Goal: Answer question/provide support

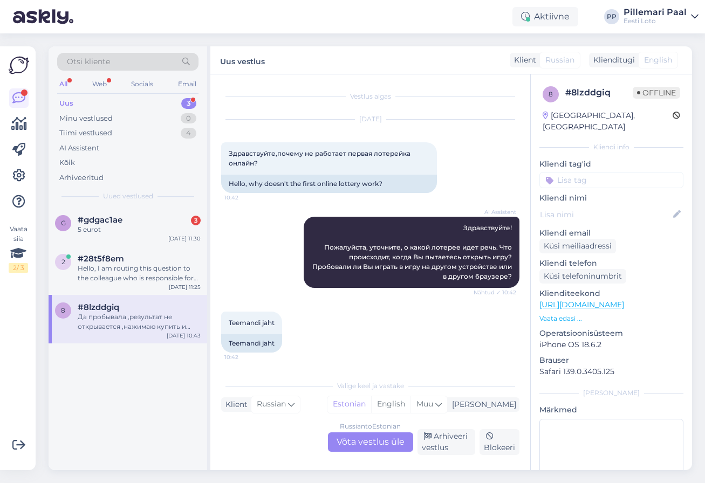
scroll to position [169, 0]
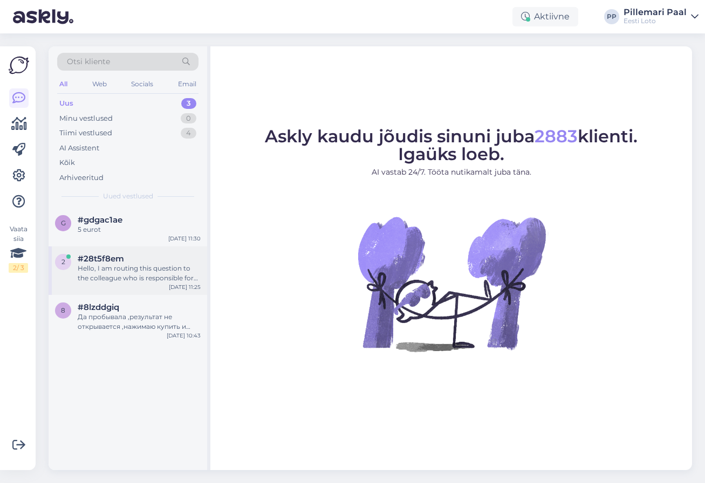
click at [125, 261] on div "#28t5f8em" at bounding box center [139, 259] width 123 height 10
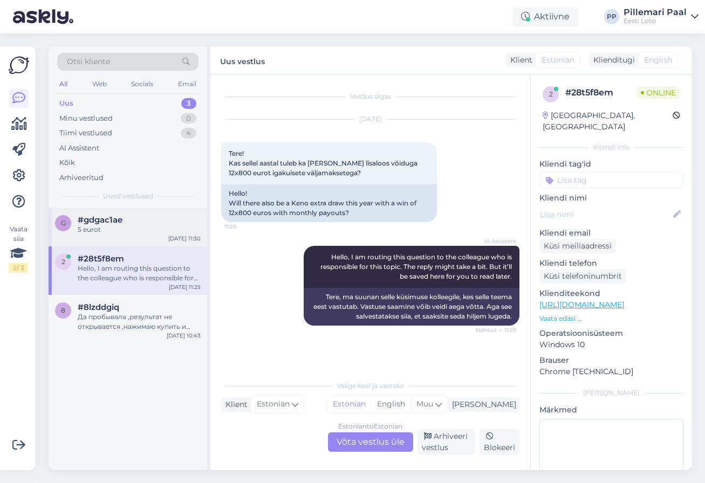
click at [126, 231] on div "5 eurot" at bounding box center [139, 230] width 123 height 10
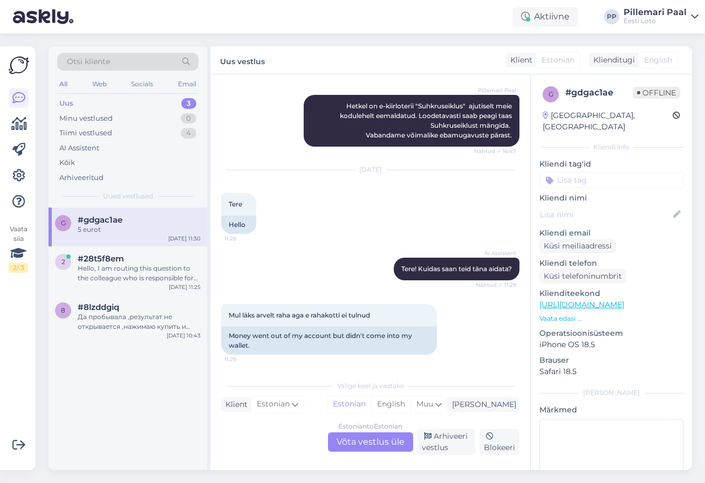
scroll to position [711, 0]
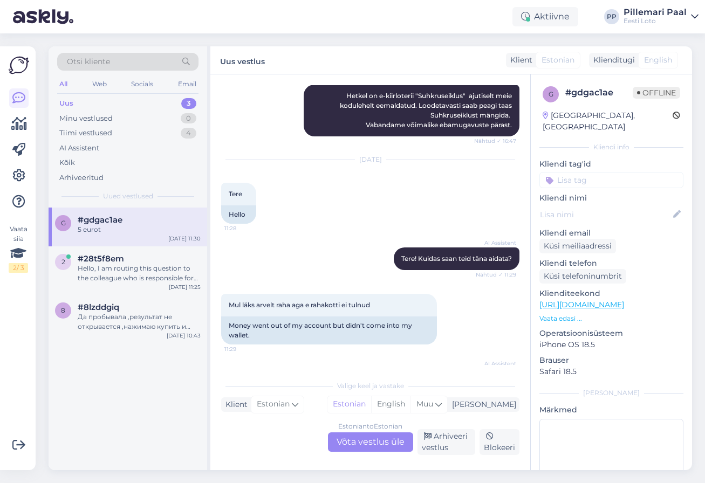
click at [343, 446] on div "Estonian to Estonian Võta vestlus üle" at bounding box center [370, 441] width 85 height 19
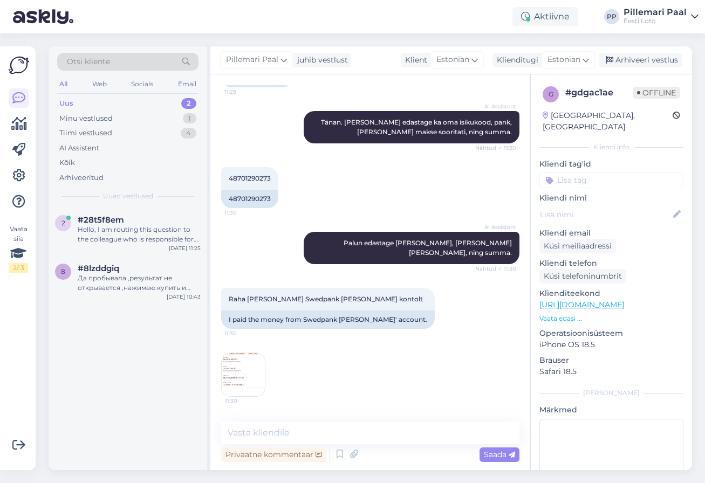
scroll to position [1170, 0]
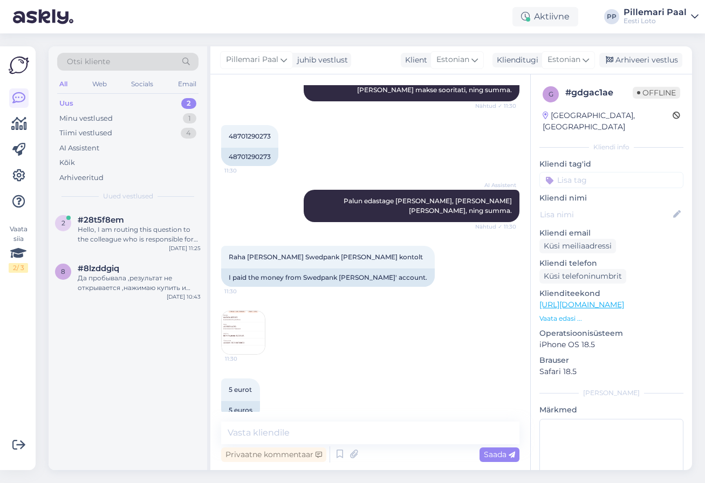
click at [243, 311] on img at bounding box center [243, 332] width 43 height 43
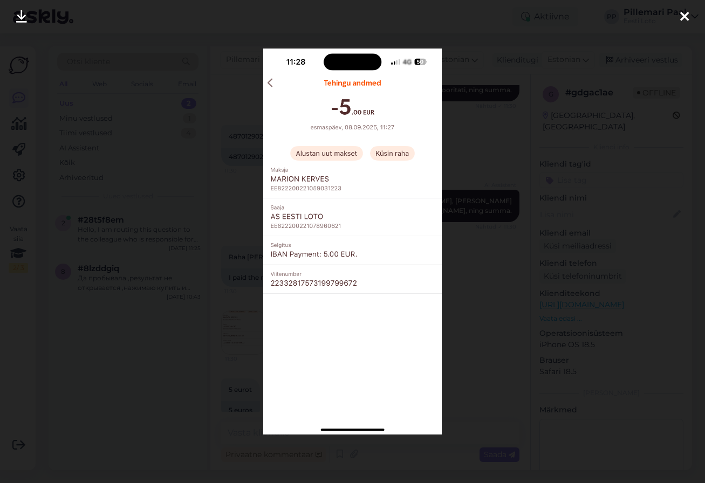
click at [463, 298] on div at bounding box center [352, 241] width 705 height 483
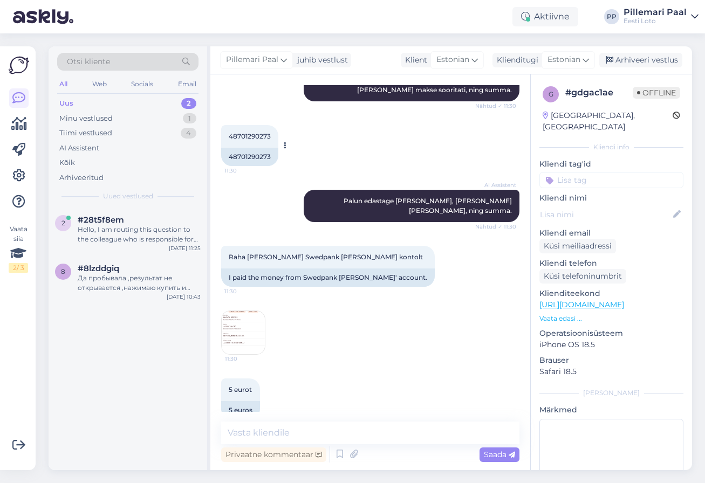
click at [249, 132] on span "48701290273" at bounding box center [250, 136] width 42 height 8
copy div "48701290273 11:30"
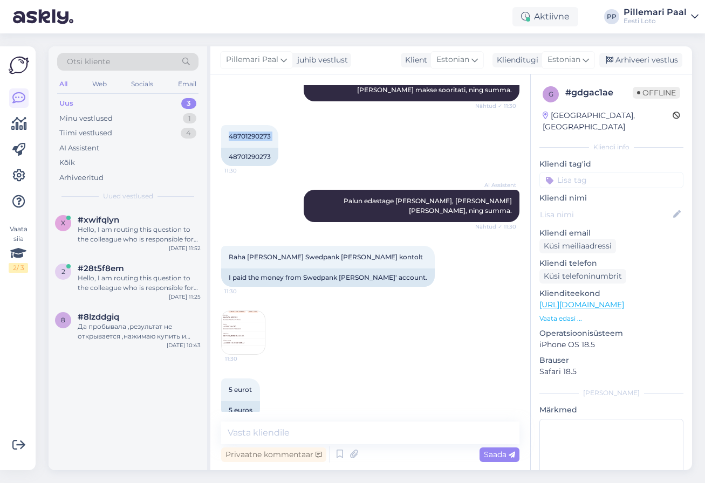
click at [238, 313] on img at bounding box center [243, 332] width 43 height 43
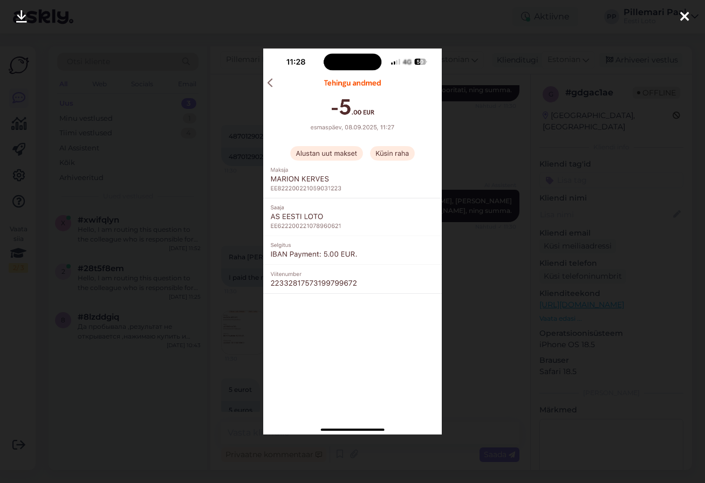
click at [462, 298] on div at bounding box center [352, 241] width 705 height 483
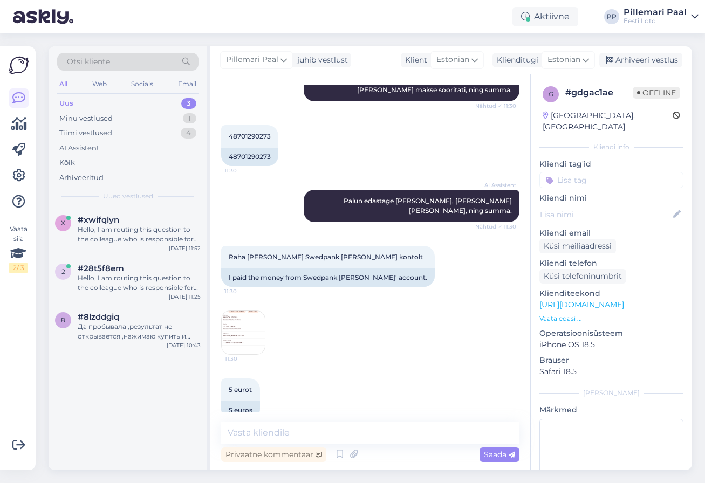
click at [238, 311] on img at bounding box center [243, 332] width 43 height 43
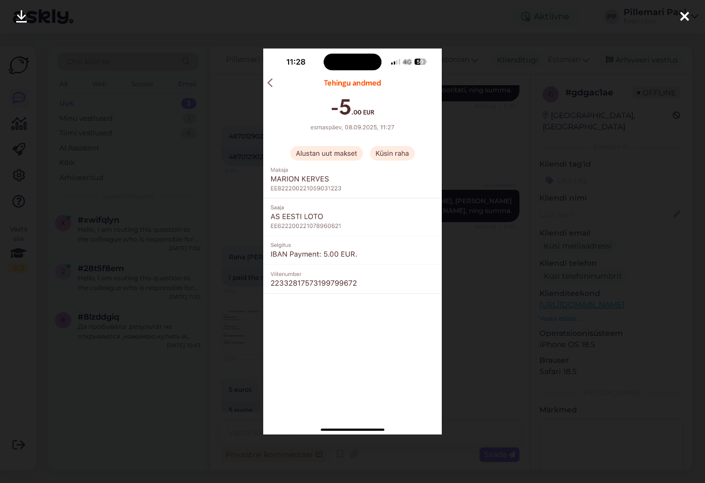
click at [470, 330] on div at bounding box center [352, 241] width 705 height 483
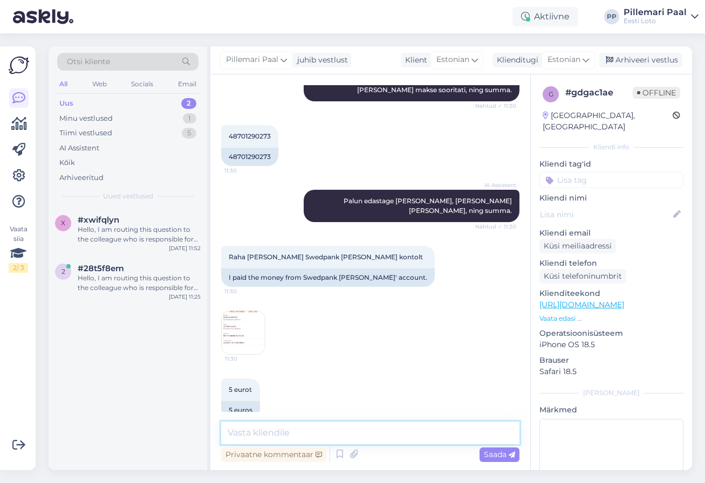
click at [404, 430] on textarea at bounding box center [370, 433] width 298 height 23
paste textarea "Meie finantsosakond kontrollib esimesel võimalusel ostu üle ja raha tagastataks…"
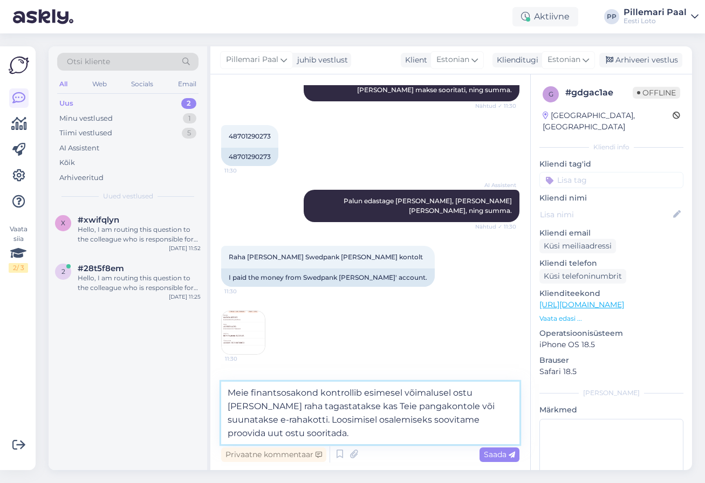
click at [329, 403] on textarea "Meie finantsosakond kontrollib esimesel võimalusel ostu üle ja raha tagastataks…" at bounding box center [370, 413] width 298 height 63
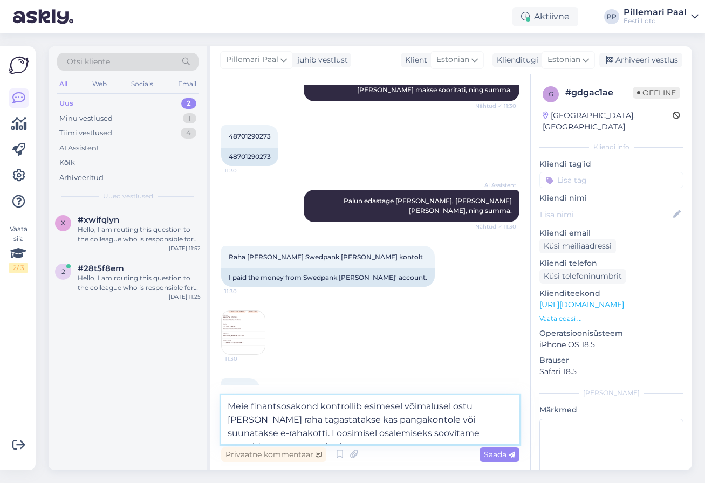
drag, startPoint x: 499, startPoint y: 436, endPoint x: 219, endPoint y: 402, distance: 281.3
click at [219, 402] on div "Vestlus algas Aug 28 2025 Kuhu suhkrumäng kadunud ? 16:29 Where has the sugar g…" at bounding box center [370, 272] width 320 height 396
paste textarea "makse üle ja tagastab selle arvelduskontole"
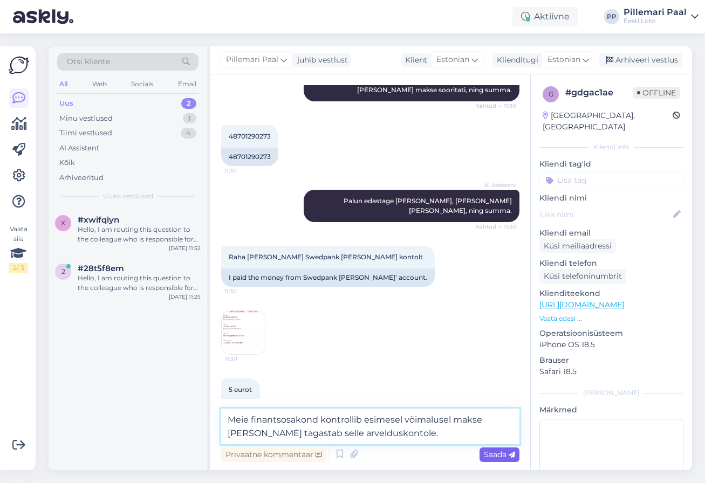
type textarea "Meie finantsosakond kontrollib esimesel võimalusel makse üle ja tagastab selle …"
click at [507, 457] on span "Saada" at bounding box center [499, 455] width 31 height 10
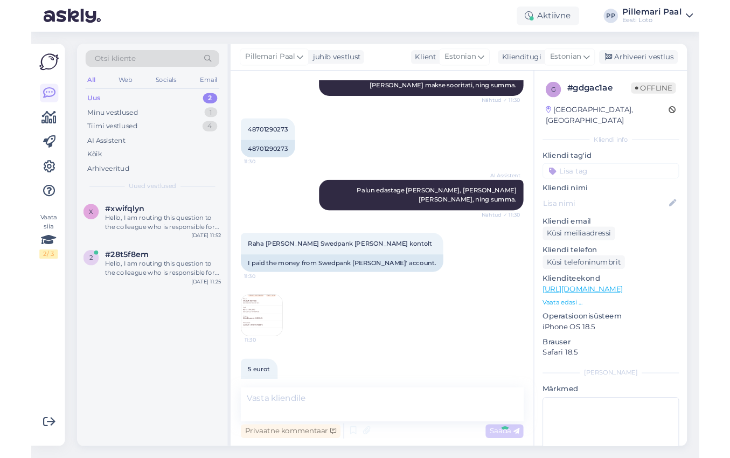
scroll to position [1226, 0]
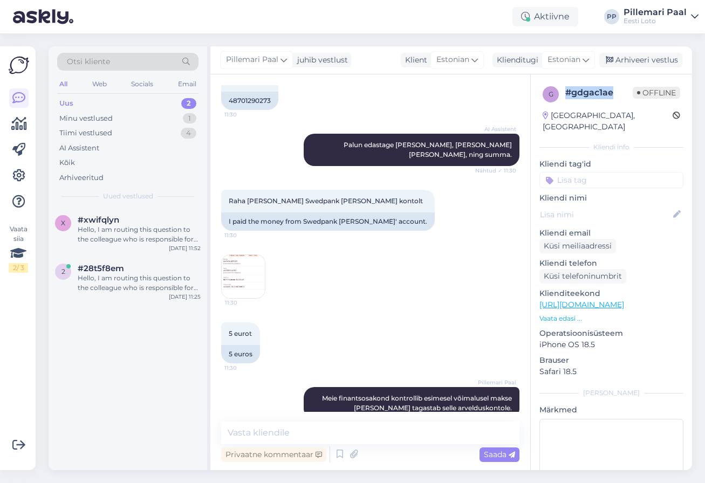
drag, startPoint x: 618, startPoint y: 93, endPoint x: 566, endPoint y: 92, distance: 52.3
click at [566, 92] on div "# gdgac1ae" at bounding box center [598, 92] width 67 height 13
copy div "# gdgac1ae"
click at [245, 271] on img at bounding box center [243, 276] width 43 height 43
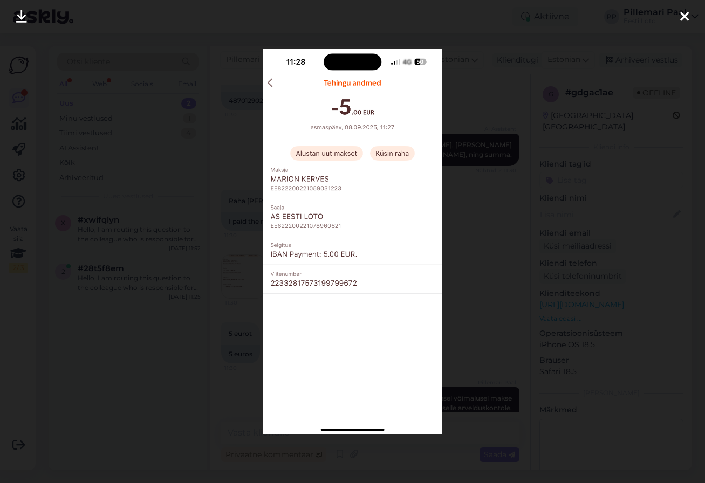
click at [483, 283] on div at bounding box center [352, 241] width 705 height 483
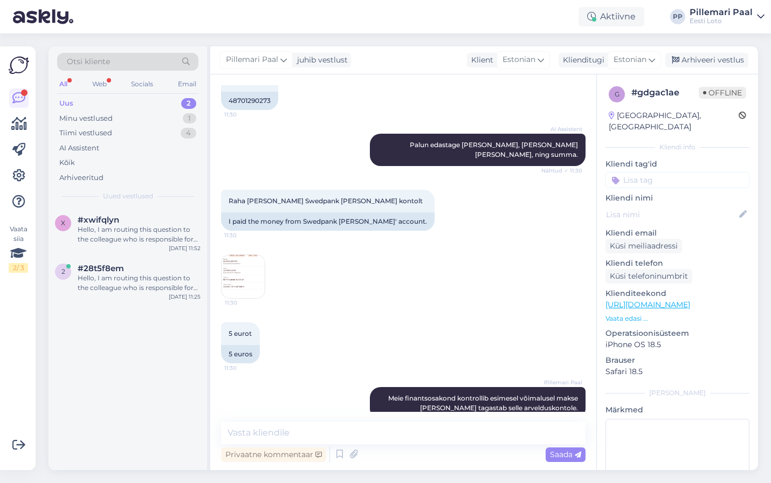
click at [249, 259] on img at bounding box center [243, 276] width 43 height 43
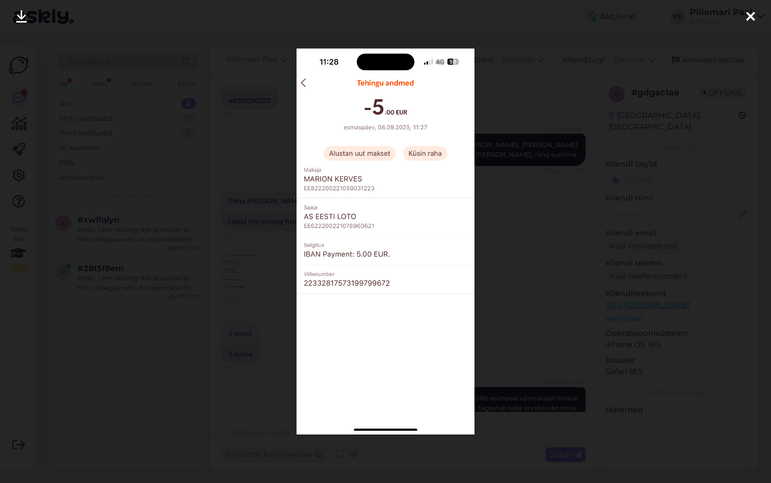
click at [527, 235] on div at bounding box center [385, 241] width 771 height 483
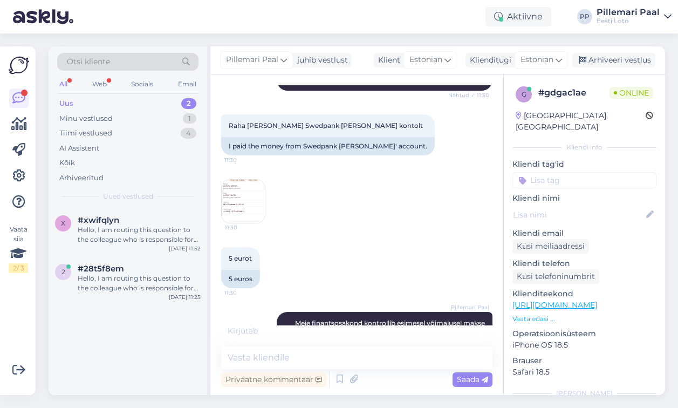
scroll to position [1348, 0]
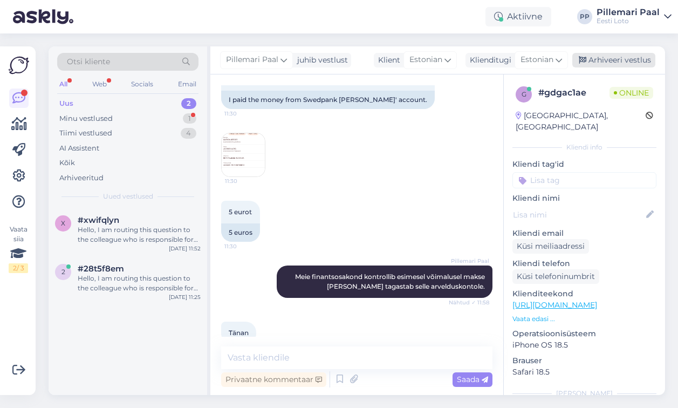
click at [594, 63] on div "Arhiveeri vestlus" at bounding box center [613, 60] width 83 height 15
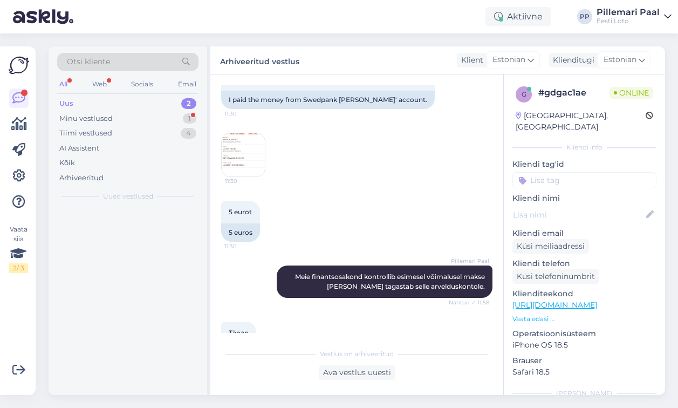
scroll to position [1351, 0]
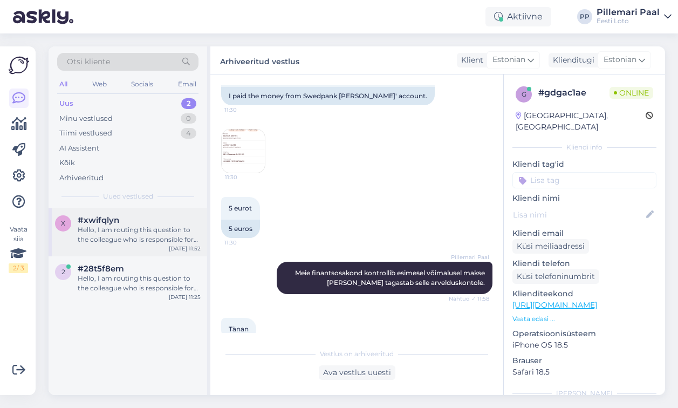
click at [121, 229] on div "Hello, I am routing this question to the colleague who is responsible for this …" at bounding box center [139, 234] width 123 height 19
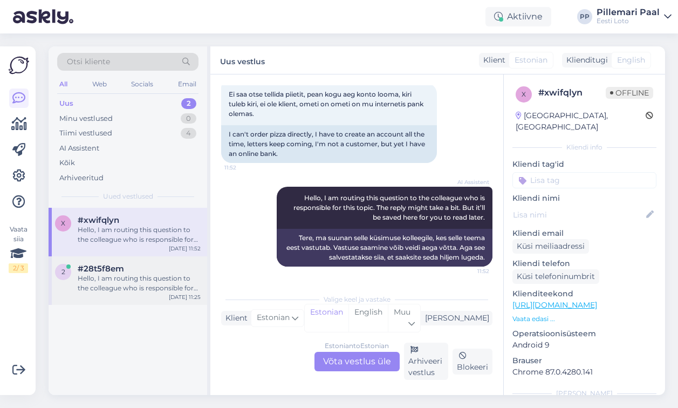
click at [106, 292] on div "Hello, I am routing this question to the colleague who is responsible for this …" at bounding box center [139, 282] width 123 height 19
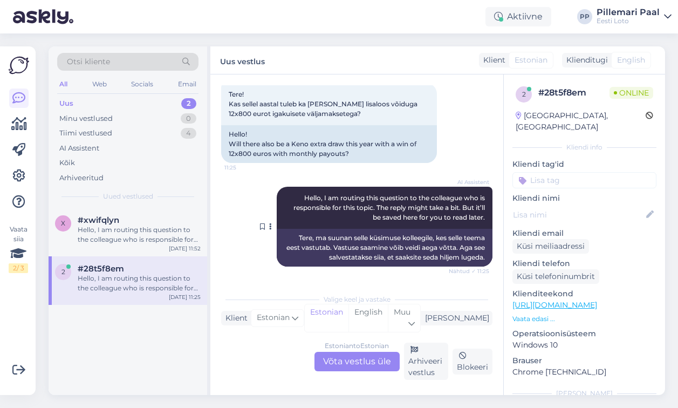
scroll to position [0, 0]
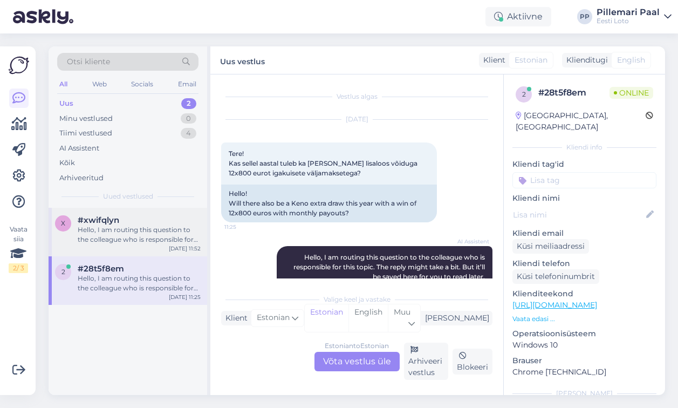
click at [116, 236] on div "Hello, I am routing this question to the colleague who is responsible for this …" at bounding box center [139, 234] width 123 height 19
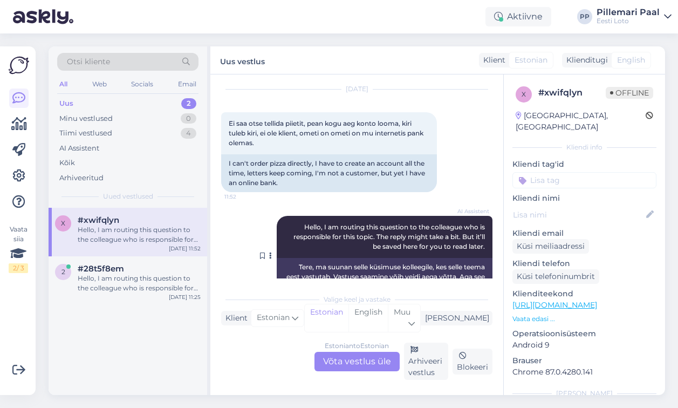
scroll to position [59, 0]
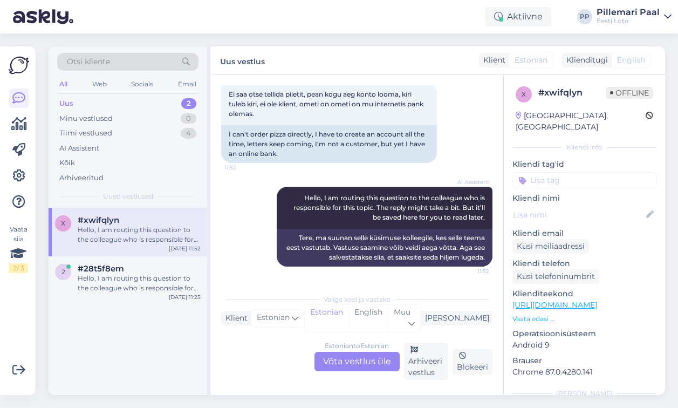
click at [345, 360] on div "Estonian to Estonian Võta vestlus üle" at bounding box center [356, 360] width 85 height 19
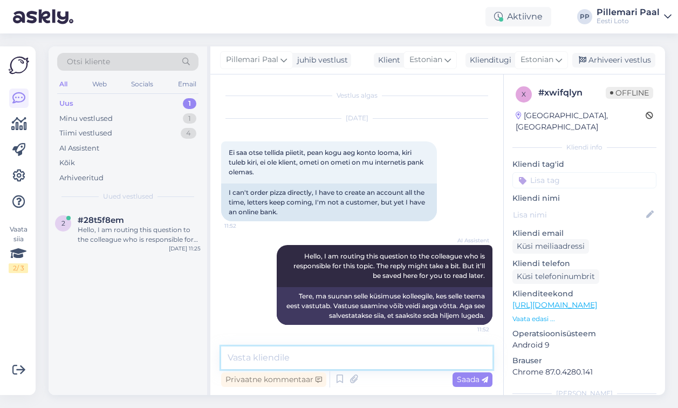
click at [312, 358] on textarea at bounding box center [356, 357] width 271 height 23
type textarea "Täpsemaks kontrollimiseks teatage enda isikukood."
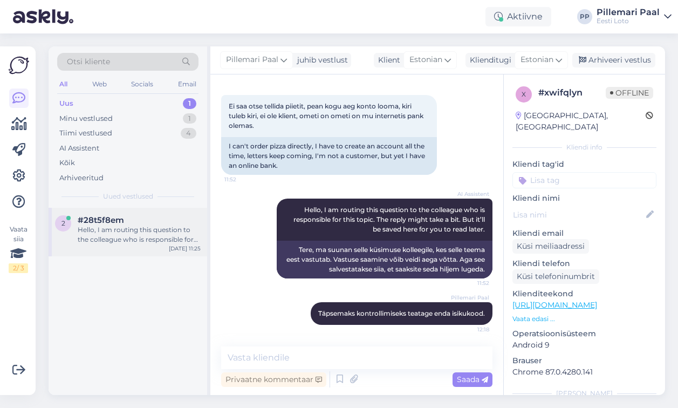
click at [120, 229] on div "Hello, I am routing this question to the colleague who is responsible for this …" at bounding box center [139, 234] width 123 height 19
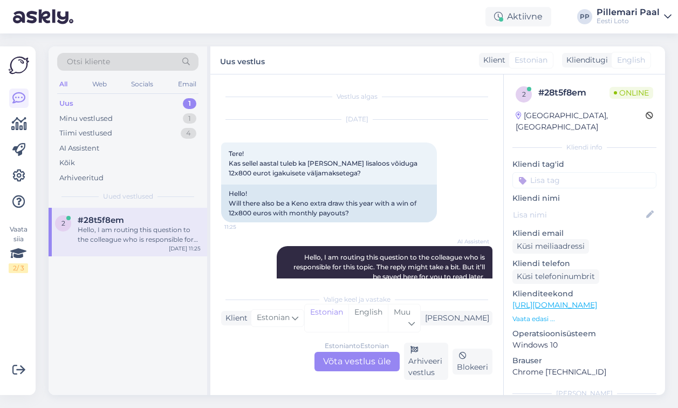
scroll to position [59, 0]
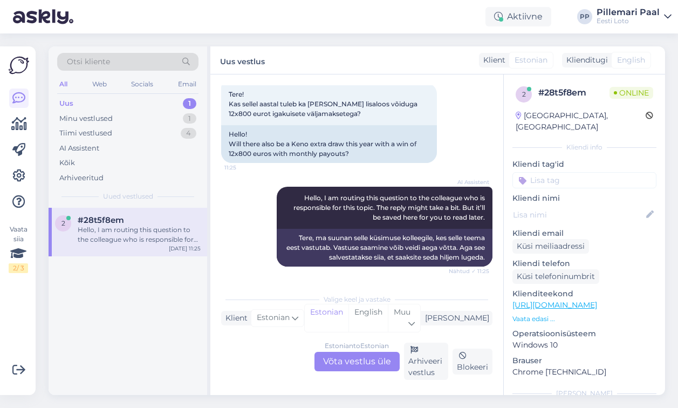
click at [354, 359] on div "Estonian to Estonian Võta vestlus üle" at bounding box center [356, 360] width 85 height 19
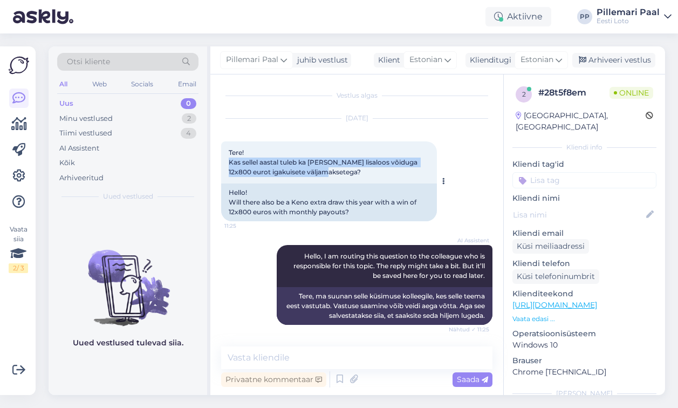
drag, startPoint x: 322, startPoint y: 171, endPoint x: 223, endPoint y: 164, distance: 98.9
click at [223, 164] on div "Tere! Kas sellel aastal tuleb ka Keno lisaloos võiduga 12x800 eurot igakuisete …" at bounding box center [329, 162] width 216 height 42
copy span "Kas sellel aastal tuleb ka Keno lisaloos võiduga 12x800 eurot igakuisete väljam…"
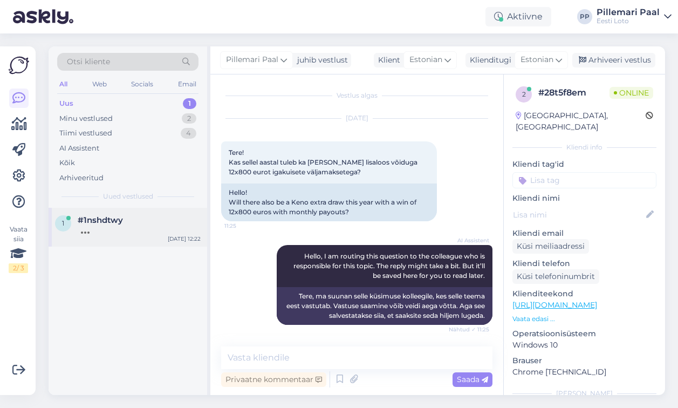
click at [92, 225] on div at bounding box center [139, 230] width 123 height 10
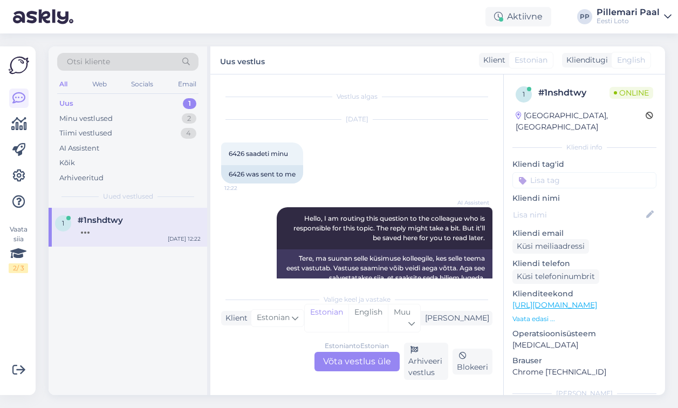
scroll to position [20, 0]
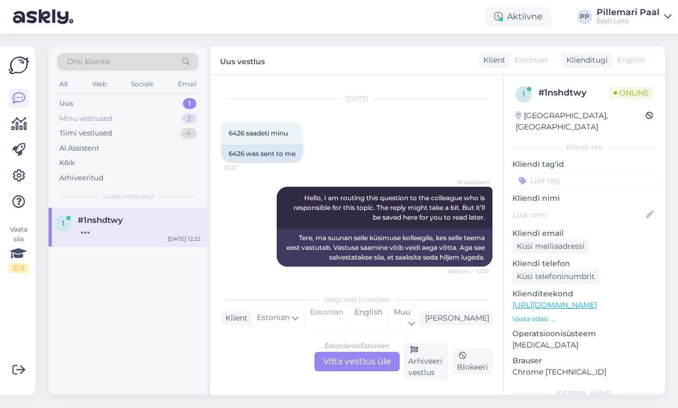
click at [122, 119] on div "Minu vestlused 2" at bounding box center [127, 118] width 141 height 15
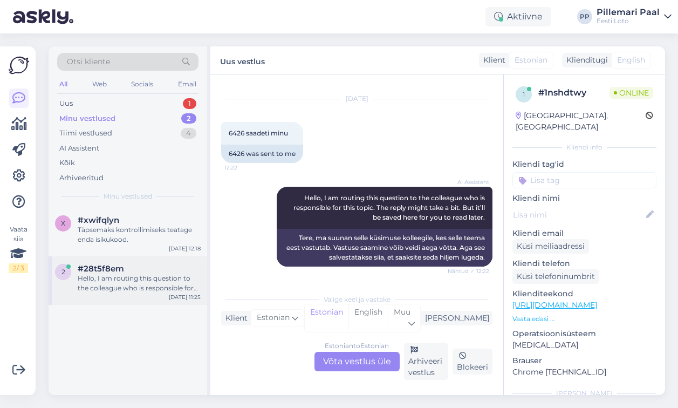
click at [106, 283] on div "Hello, I am routing this question to the colleague who is responsible for this …" at bounding box center [139, 282] width 123 height 19
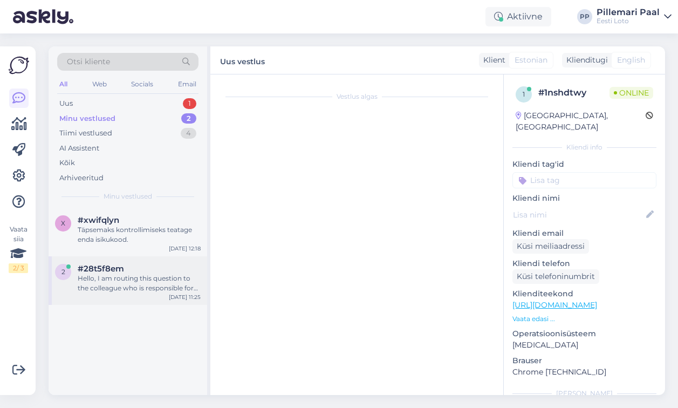
scroll to position [1, 0]
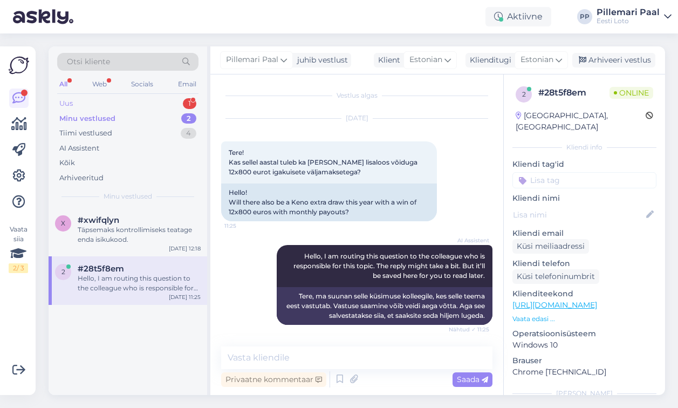
click at [111, 102] on div "Uus 1" at bounding box center [127, 103] width 141 height 15
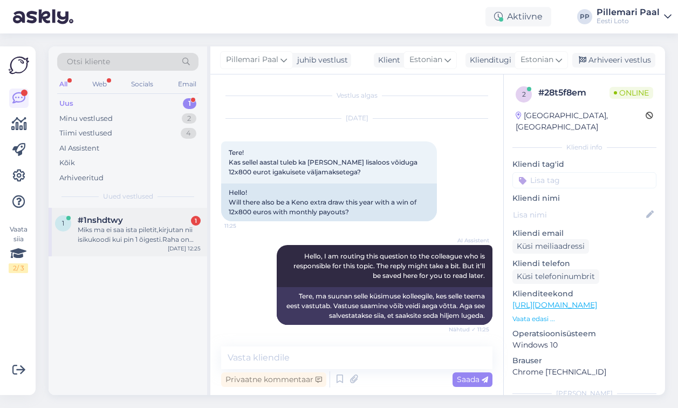
click at [104, 238] on div "Miks ma ei saa ista piletit,kirjutan nii isikukoodi kui pin 1 õigesti.Raha on k…" at bounding box center [139, 234] width 123 height 19
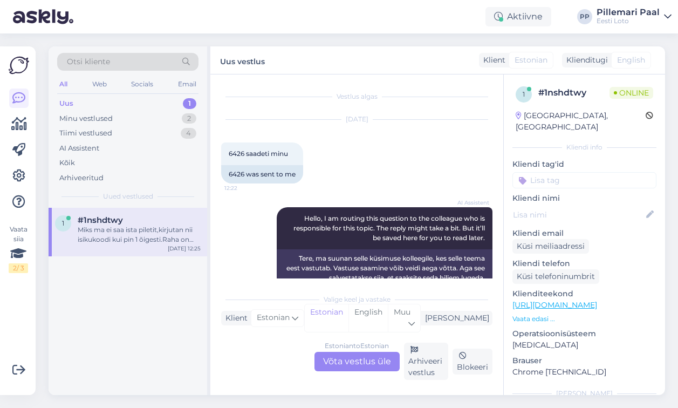
scroll to position [114, 0]
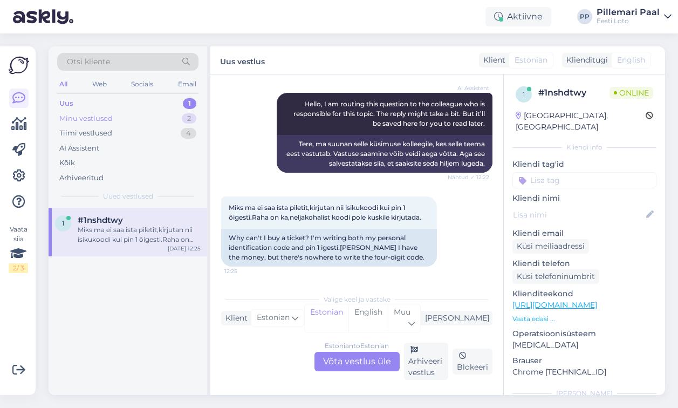
click at [78, 122] on div "Minu vestlused" at bounding box center [85, 118] width 53 height 11
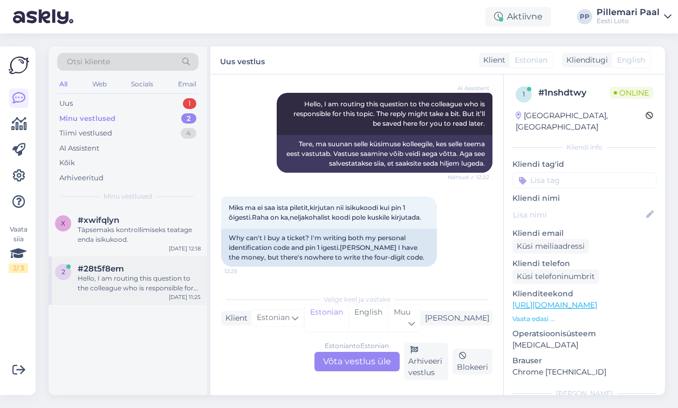
click at [132, 280] on div "Hello, I am routing this question to the colleague who is responsible for this …" at bounding box center [139, 282] width 123 height 19
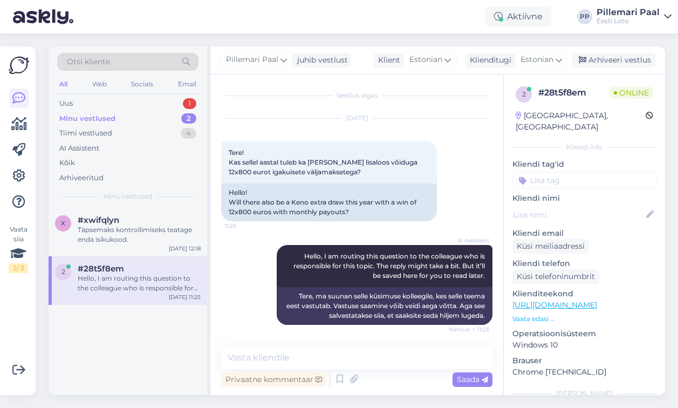
scroll to position [1, 0]
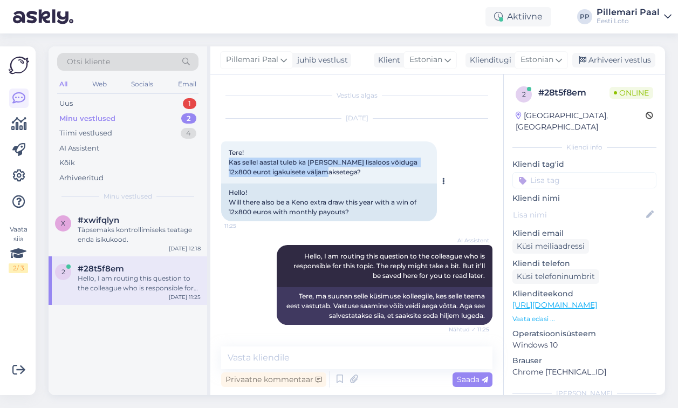
drag, startPoint x: 323, startPoint y: 174, endPoint x: 225, endPoint y: 164, distance: 99.1
click at [225, 164] on div "Tere! Kas sellel aastal tuleb ka Keno lisaloos võiduga 12x800 eurot igakuisete …" at bounding box center [329, 162] width 216 height 42
copy span "Kas sellel aastal tuleb ka Keno lisaloos võiduga 12x800 eurot igakuisete väljam…"
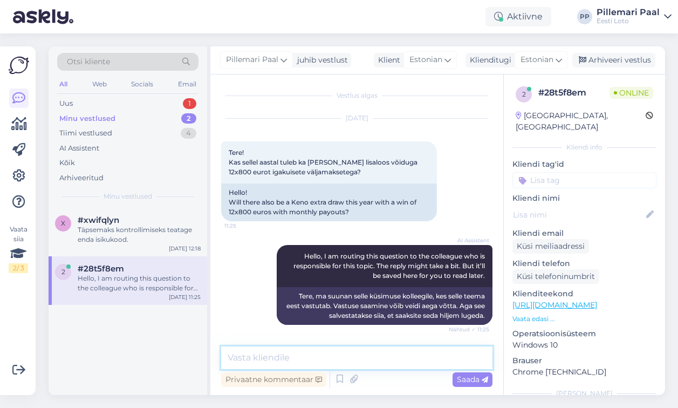
click at [291, 355] on textarea at bounding box center [356, 357] width 271 height 23
paste textarea "Keno lisaloosi kampaania on ettevalmistamisel ja reeglid avaldame lähiajal."
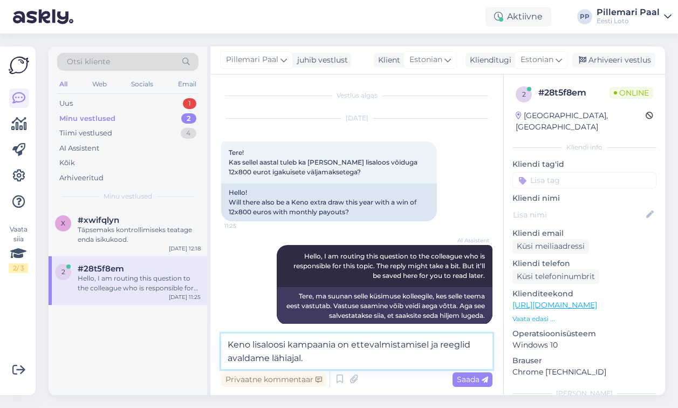
click at [370, 344] on textarea "Keno lisaloosi kampaania on ettevalmistamisel ja reeglid avaldame lähiajal." at bounding box center [356, 351] width 271 height 36
type textarea "Keno lisaloosi kampaania on tulemas ja reeglid avaldame lähiajal."
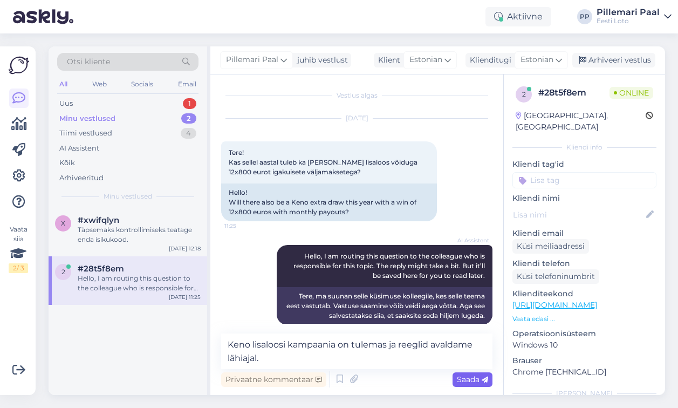
click at [471, 378] on span "Saada" at bounding box center [472, 379] width 31 height 10
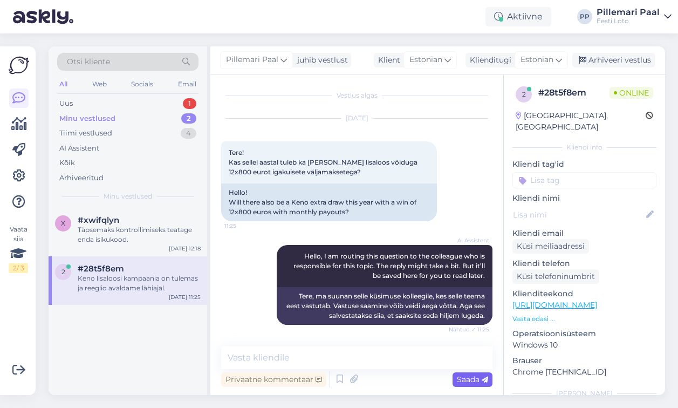
scroll to position [57, 0]
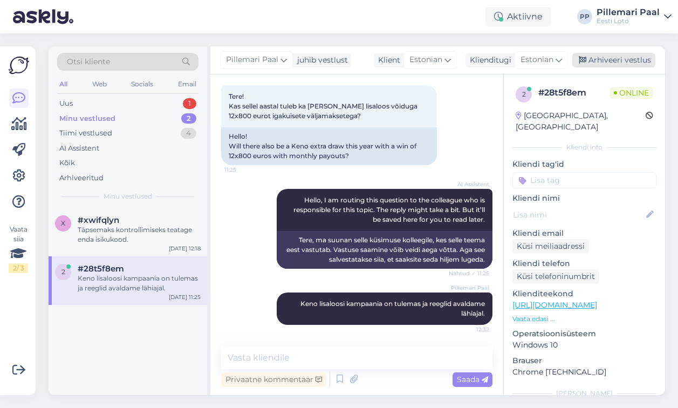
click at [612, 55] on div "Arhiveeri vestlus" at bounding box center [613, 60] width 83 height 15
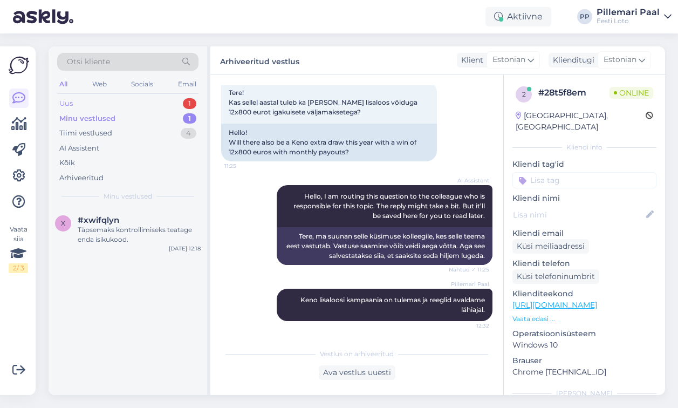
click at [94, 102] on div "Uus 1" at bounding box center [127, 103] width 141 height 15
click at [66, 102] on div "Uus" at bounding box center [66, 103] width 14 height 11
click at [123, 219] on div "#1nshdtwy" at bounding box center [139, 220] width 123 height 10
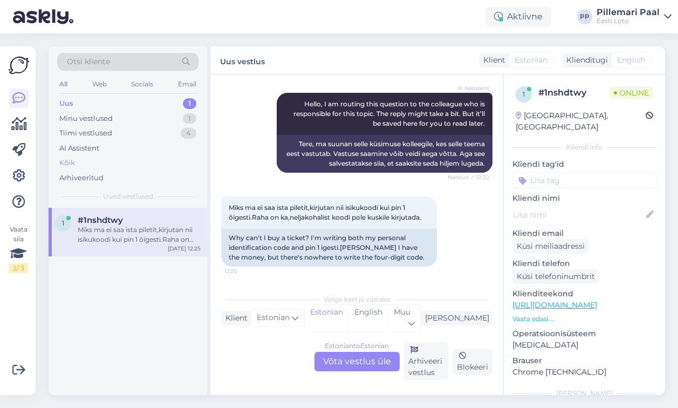
click at [74, 161] on div "Kõik" at bounding box center [127, 162] width 141 height 15
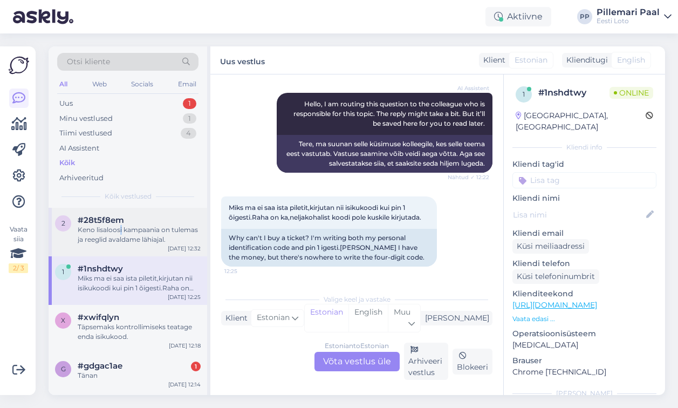
click at [120, 231] on div "Keno lisaloosi kampaania on tulemas ja reeglid avaldame lähiajal." at bounding box center [139, 234] width 123 height 19
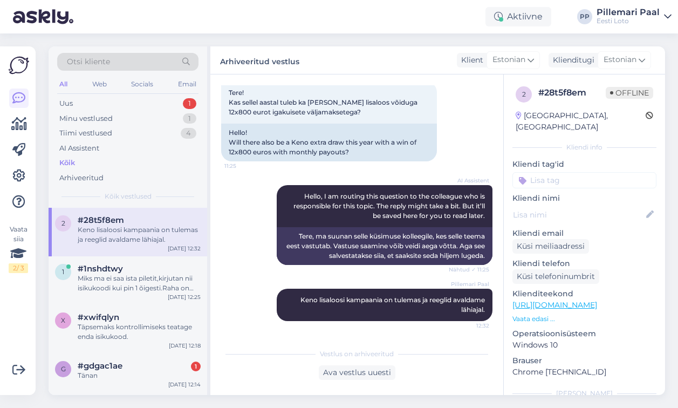
click at [541, 172] on input at bounding box center [584, 180] width 144 height 16
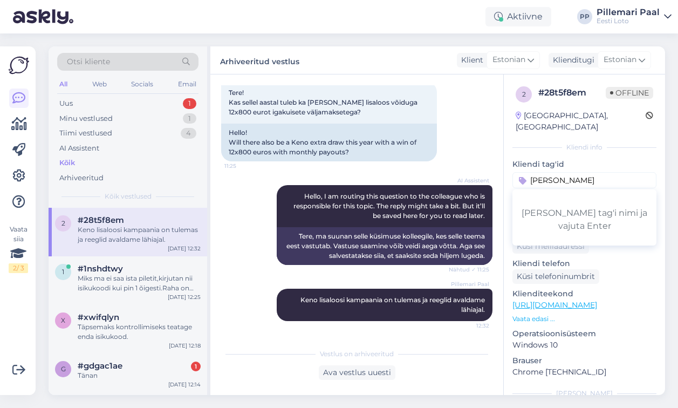
type input "keno lisaloos"
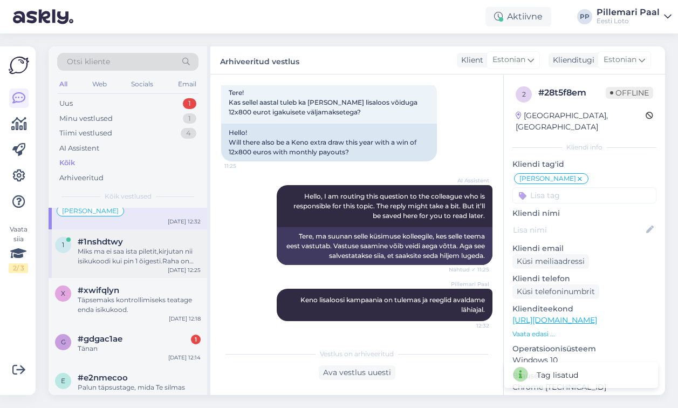
scroll to position [40, 0]
click at [148, 299] on div "Täpsemaks kontrollimiseks teatage enda isikukood." at bounding box center [139, 303] width 123 height 19
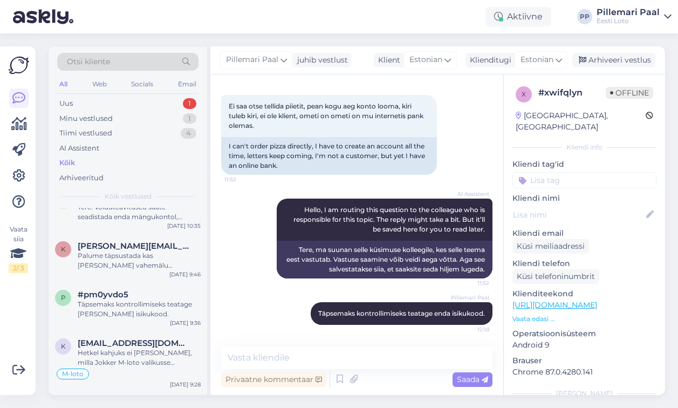
scroll to position [0, 0]
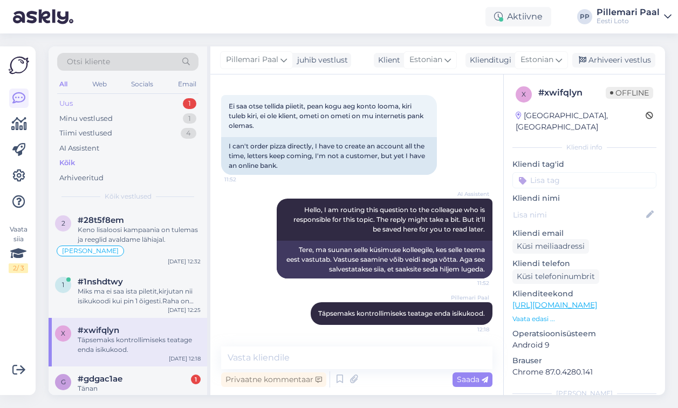
click at [100, 102] on div "Uus 1" at bounding box center [127, 103] width 141 height 15
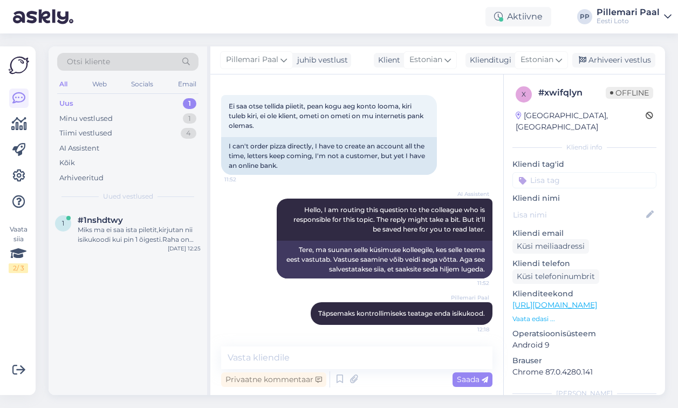
click at [239, 292] on div "Pillemari Paal Täpsemaks kontrollimiseks teatage enda isikukood. 12:18" at bounding box center [356, 313] width 271 height 46
click at [153, 245] on div "1 #1nshdtwy Miks ma ei saa ista piletit,kirjutan nii isikukoodi kui pin 1 õiges…" at bounding box center [128, 232] width 158 height 49
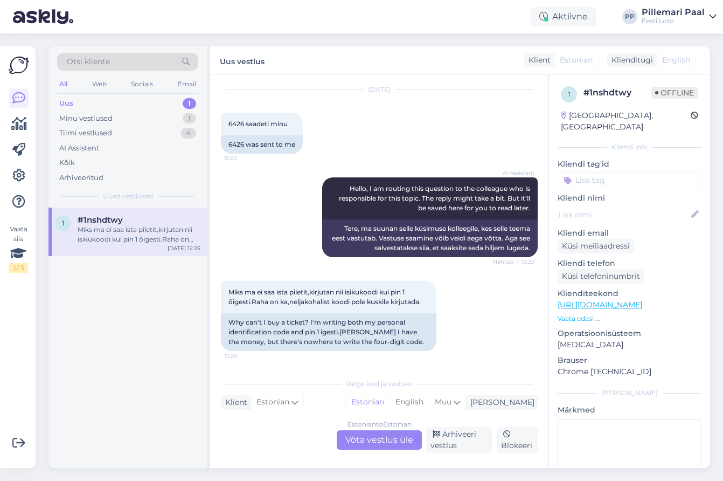
scroll to position [30, 0]
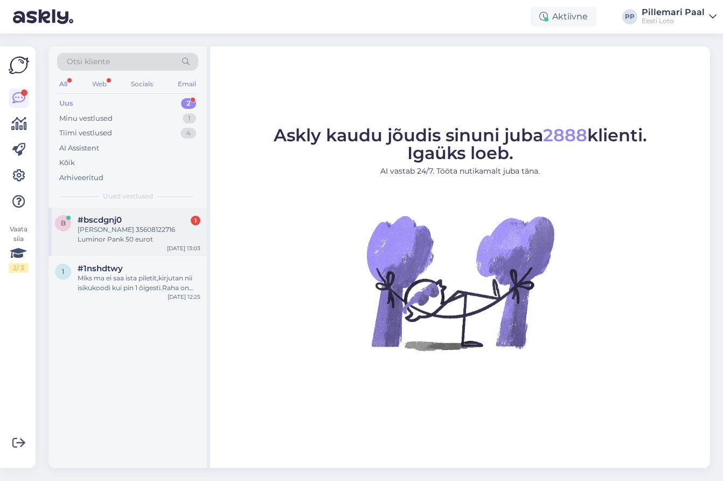
click at [108, 244] on div "b #bscdgnj0 1 [PERSON_NAME] 35608122716 Luminor Pank 50 eurot [DATE] 13:03" at bounding box center [128, 232] width 158 height 49
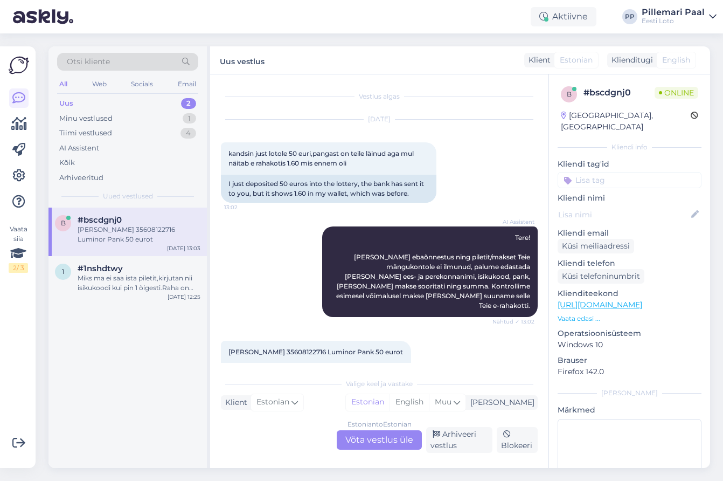
scroll to position [21, 0]
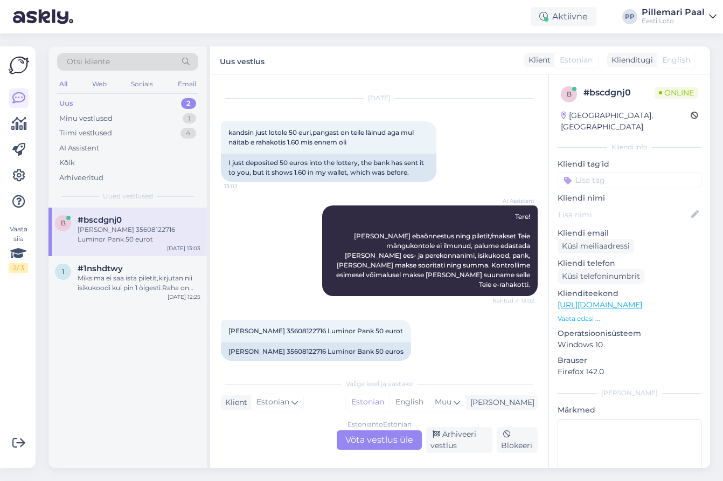
click at [366, 440] on div "Estonian to Estonian Võta vestlus üle" at bounding box center [379, 439] width 85 height 19
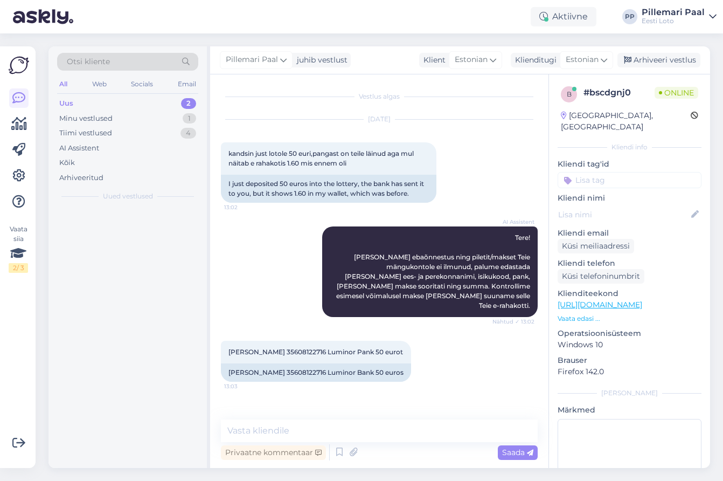
scroll to position [0, 0]
click at [289, 348] on span "[PERSON_NAME] 35608122716 Luminor Pank 50 eurot" at bounding box center [316, 352] width 175 height 8
copy span "35608122716"
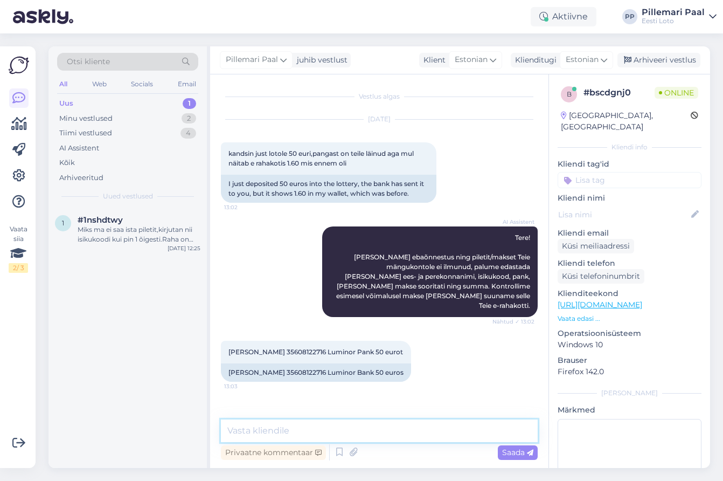
click at [288, 423] on textarea at bounding box center [379, 430] width 317 height 23
paste textarea "Kontrollisime ostu [PERSON_NAME] raha tagastasime Teie e-rahakotti."
click at [294, 430] on textarea "Kontrollisime ostu [PERSON_NAME] raha tagastasime Teie e-rahakotti." at bounding box center [379, 430] width 317 height 23
click at [502, 428] on textarea "Kontrollisime makse [PERSON_NAME] raha tagastasime [PERSON_NAME] e-rahakotti." at bounding box center [379, 430] width 317 height 23
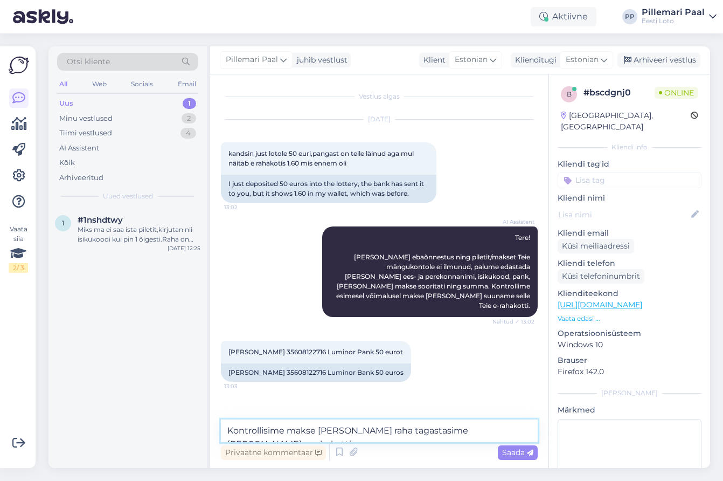
paste textarea "Palume vabandust tekkinud [PERSON_NAME] pärast."
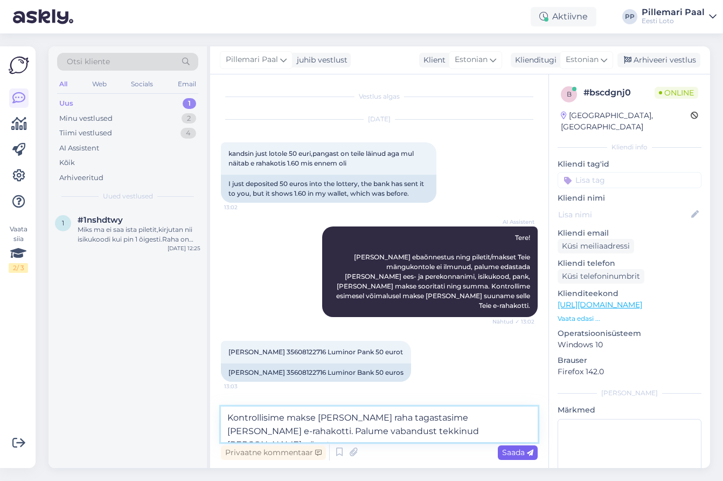
type textarea "Kontrollisime makse [PERSON_NAME] raha tagastasime [PERSON_NAME] e-rahakotti. P…"
click at [518, 447] on span "Saada" at bounding box center [517, 452] width 31 height 10
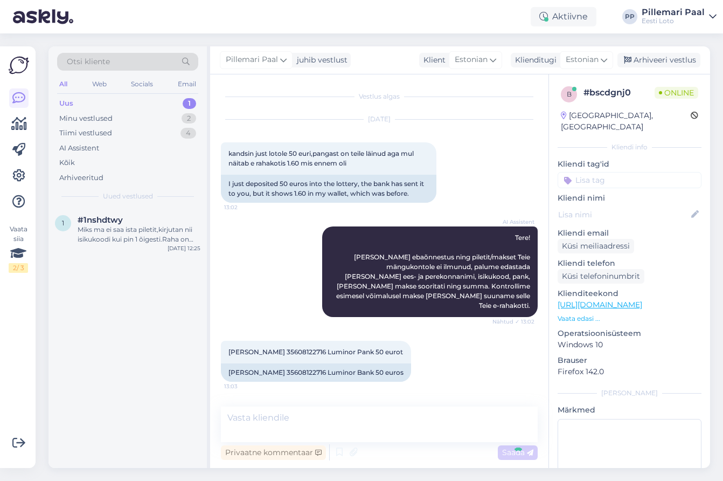
scroll to position [30, 0]
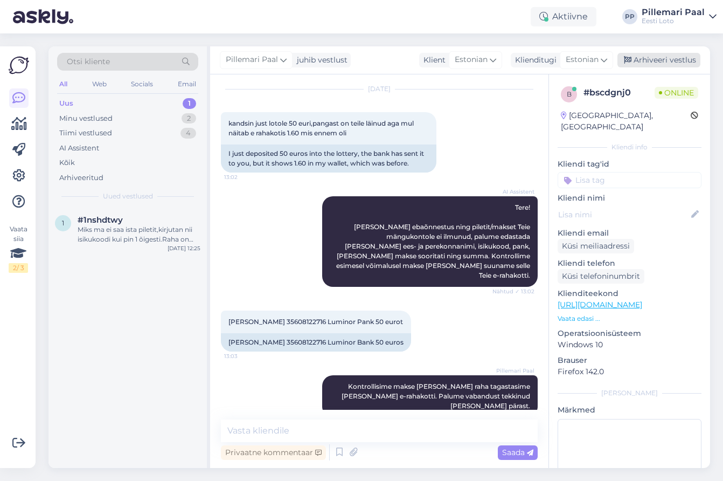
click at [651, 61] on div "Arhiveeri vestlus" at bounding box center [659, 60] width 83 height 15
